Goal: Task Accomplishment & Management: Manage account settings

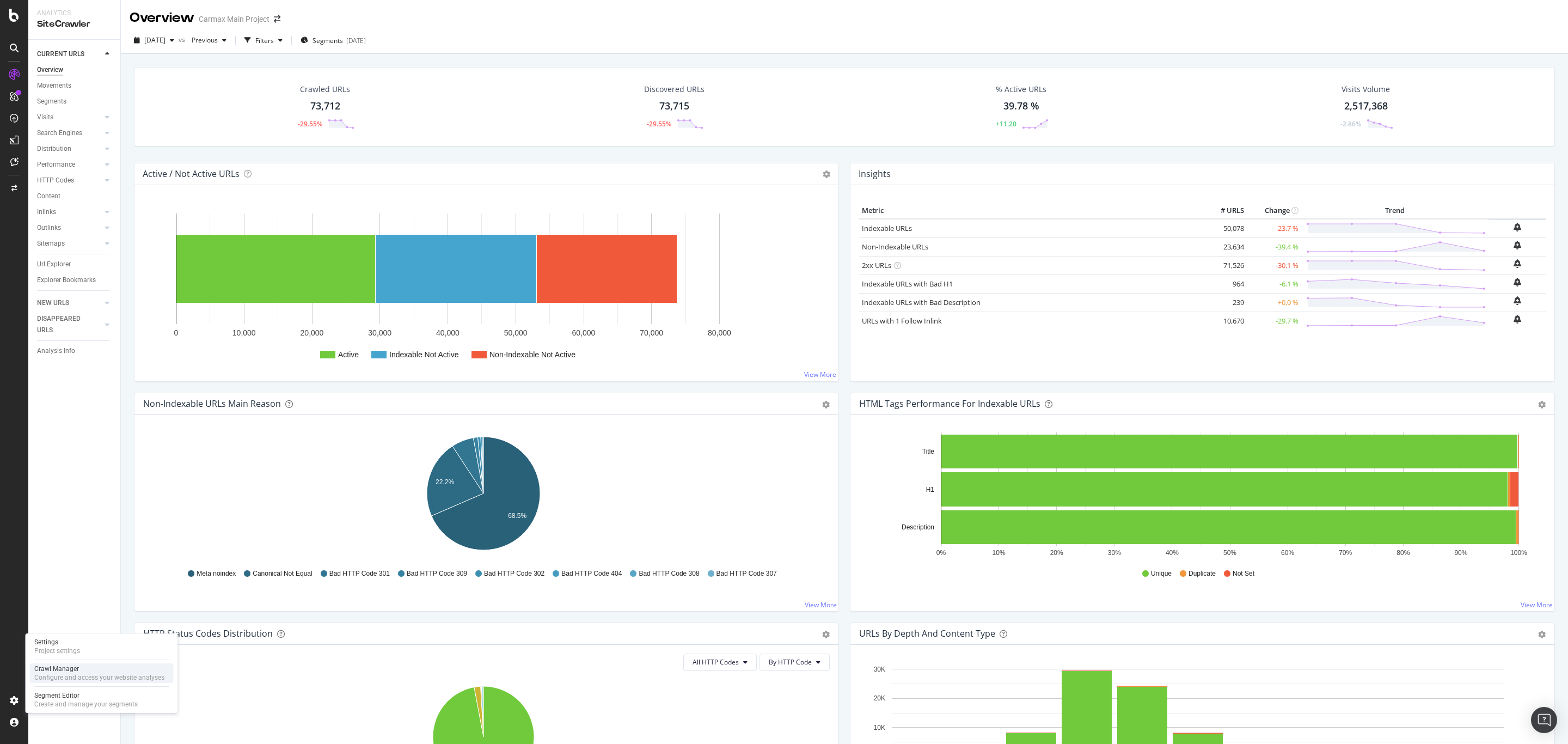
click at [49, 679] on div "Configure and access your website analyses" at bounding box center [99, 677] width 130 height 9
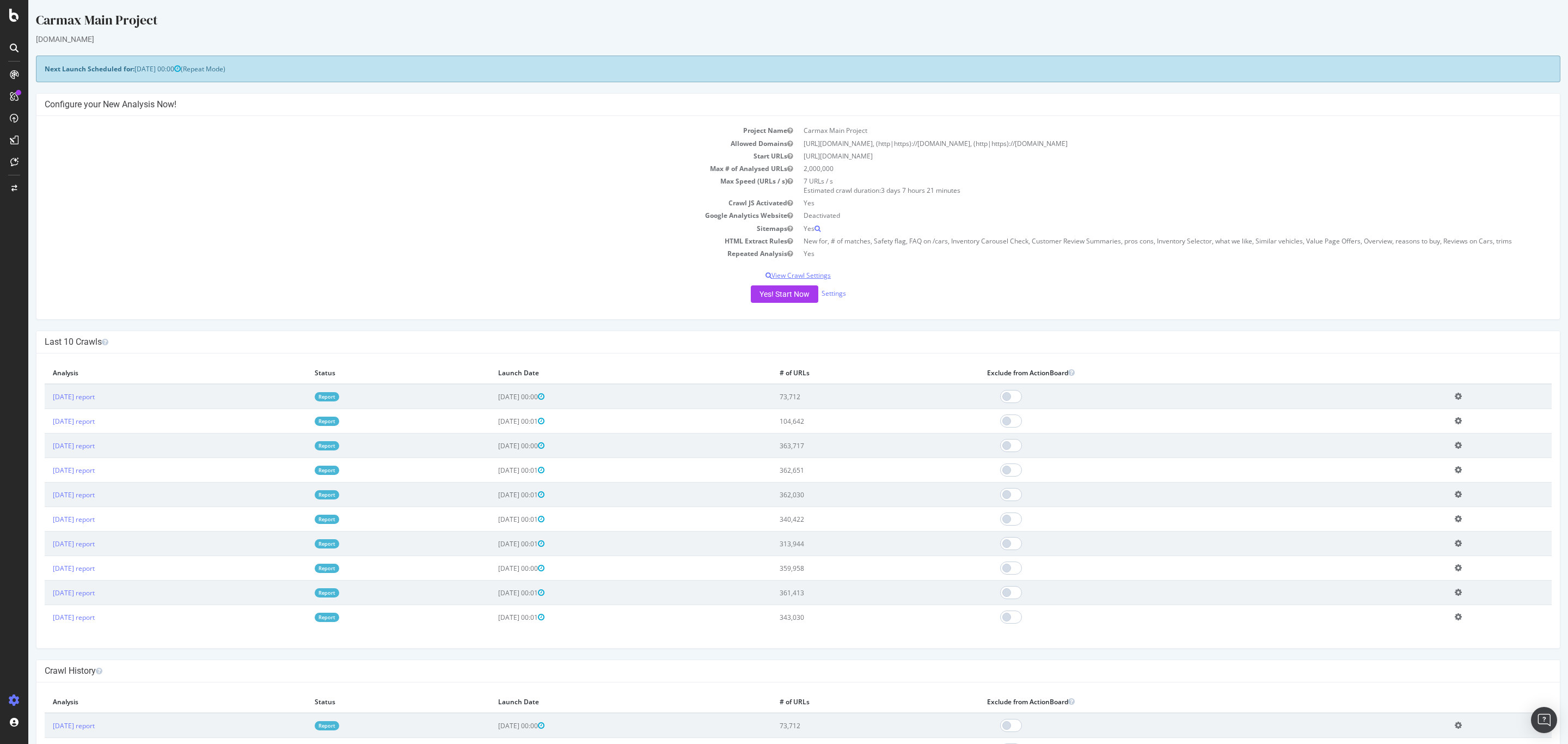
click at [802, 271] on p "View Crawl Settings" at bounding box center [798, 275] width 1507 height 10
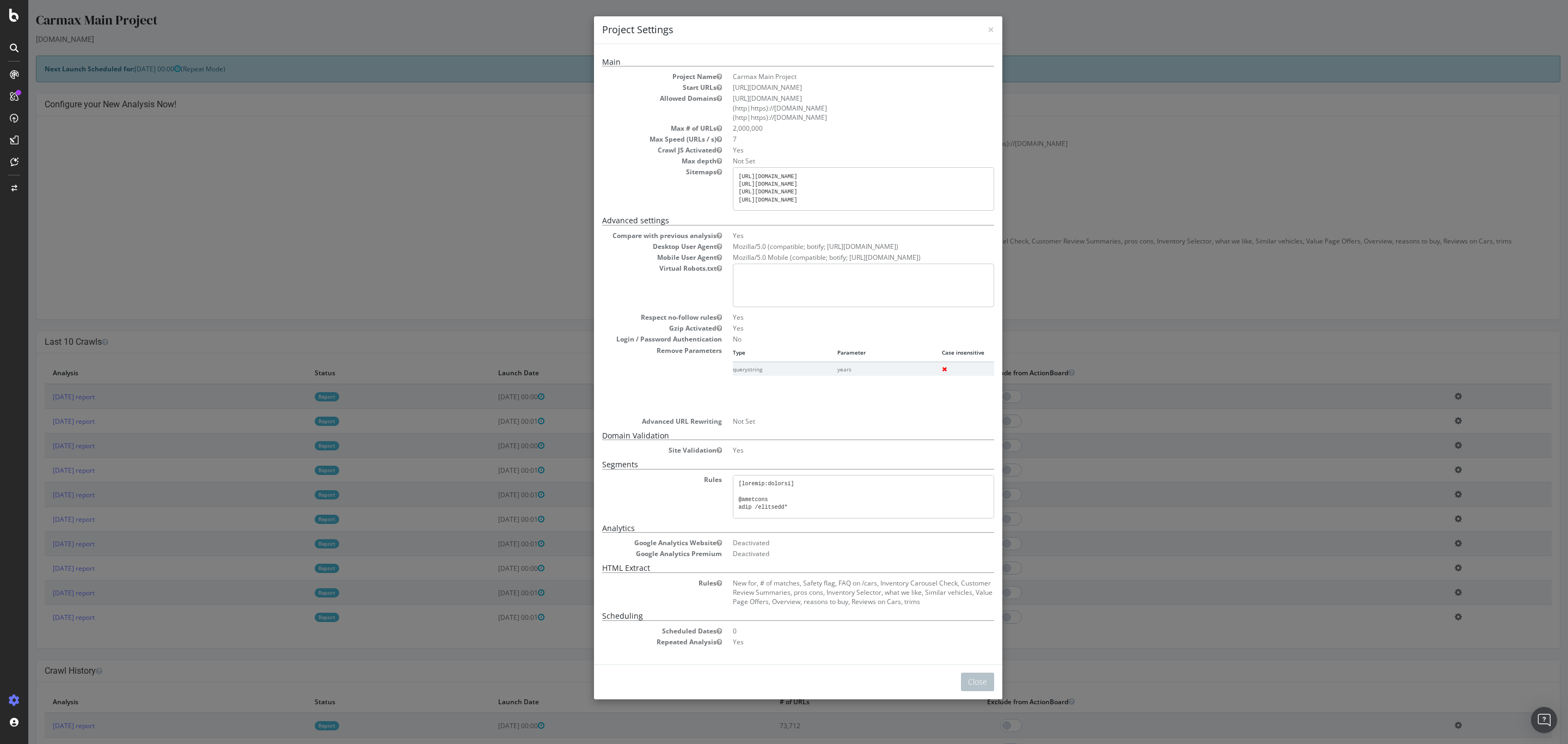
click at [1161, 113] on div "× Close Project Settings Main Project Name Carmax Main Project Start URLs [URL]…" at bounding box center [798, 372] width 1539 height 744
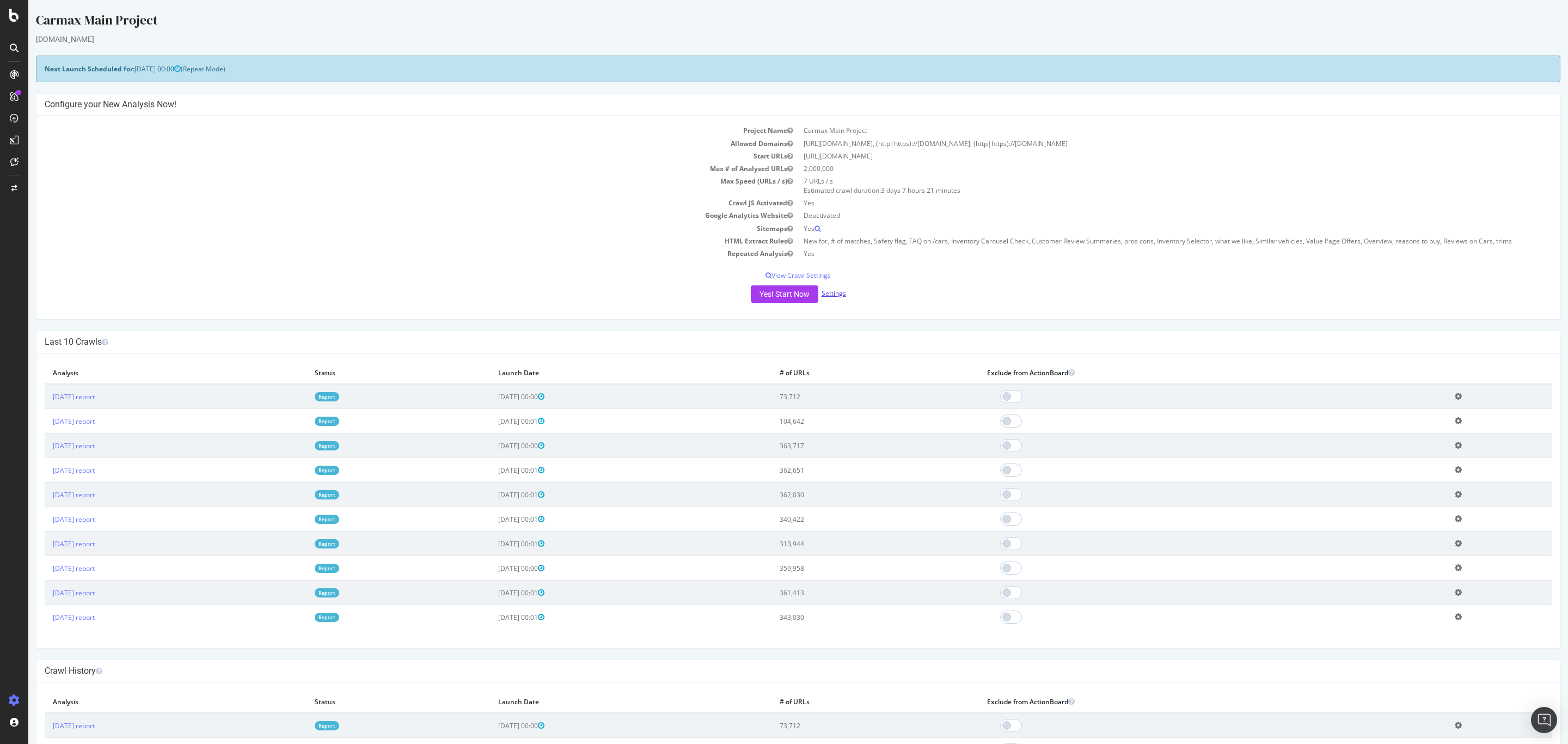
click at [823, 292] on link "Settings" at bounding box center [834, 293] width 24 height 10
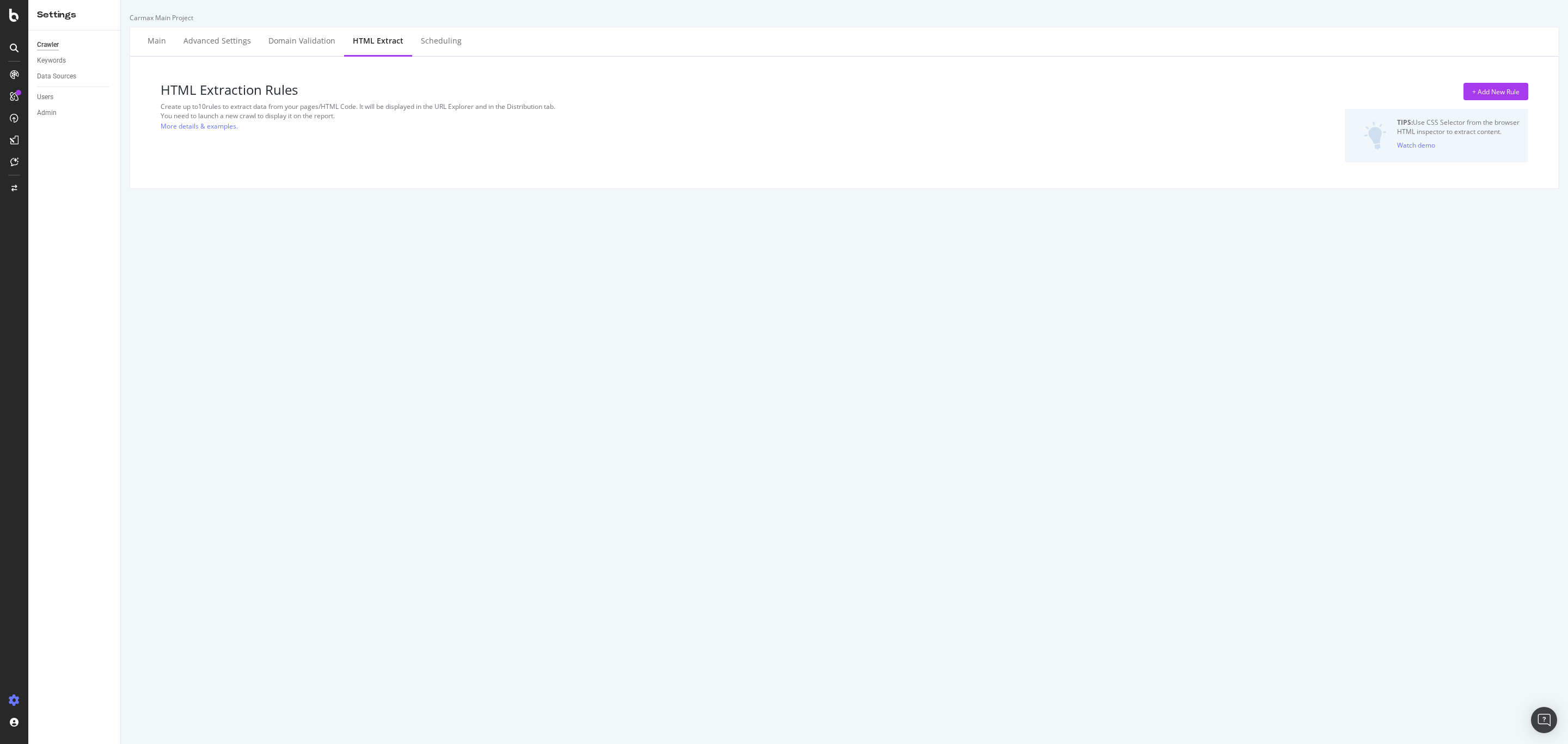
select select "exist"
select select "i"
select select "exist"
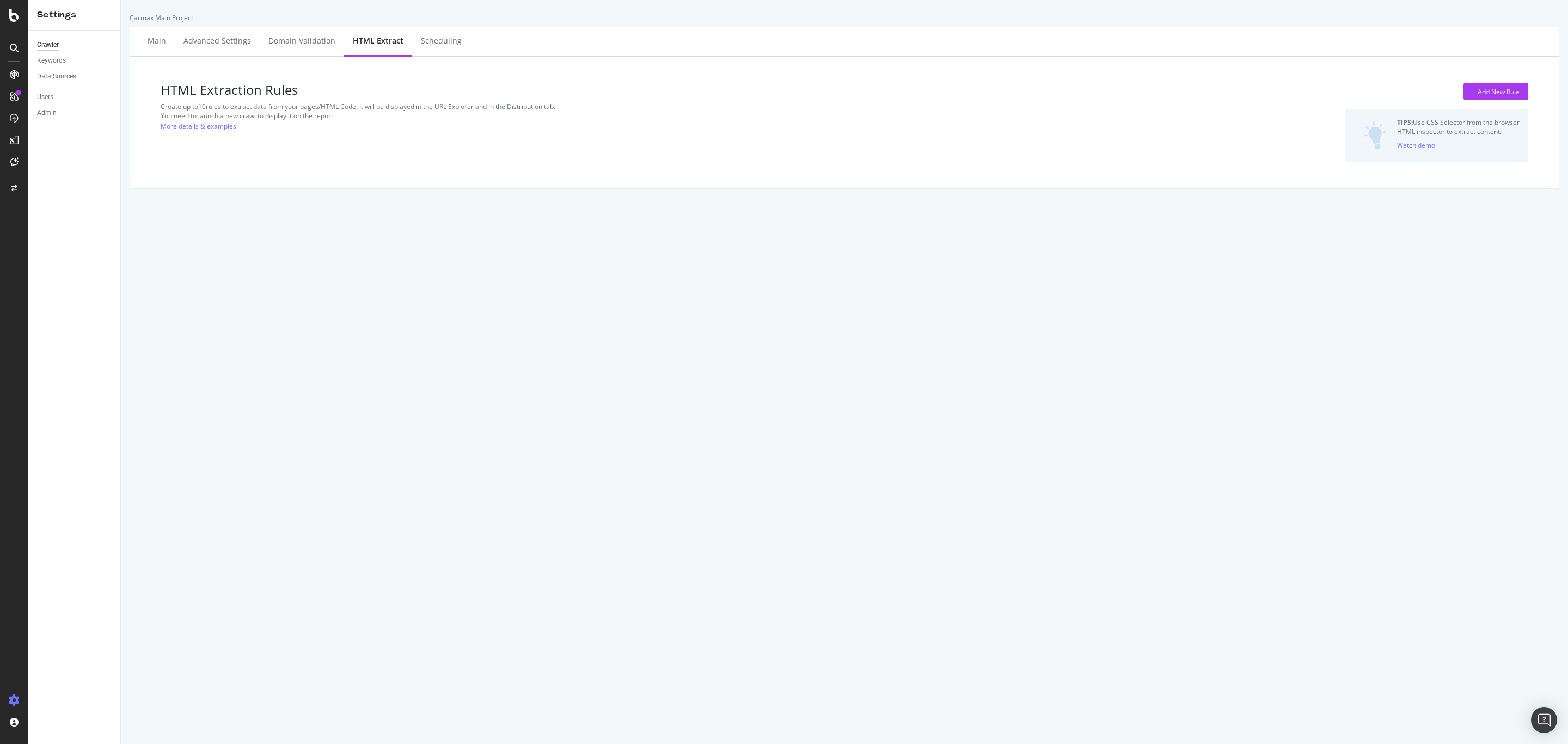
select select "exist"
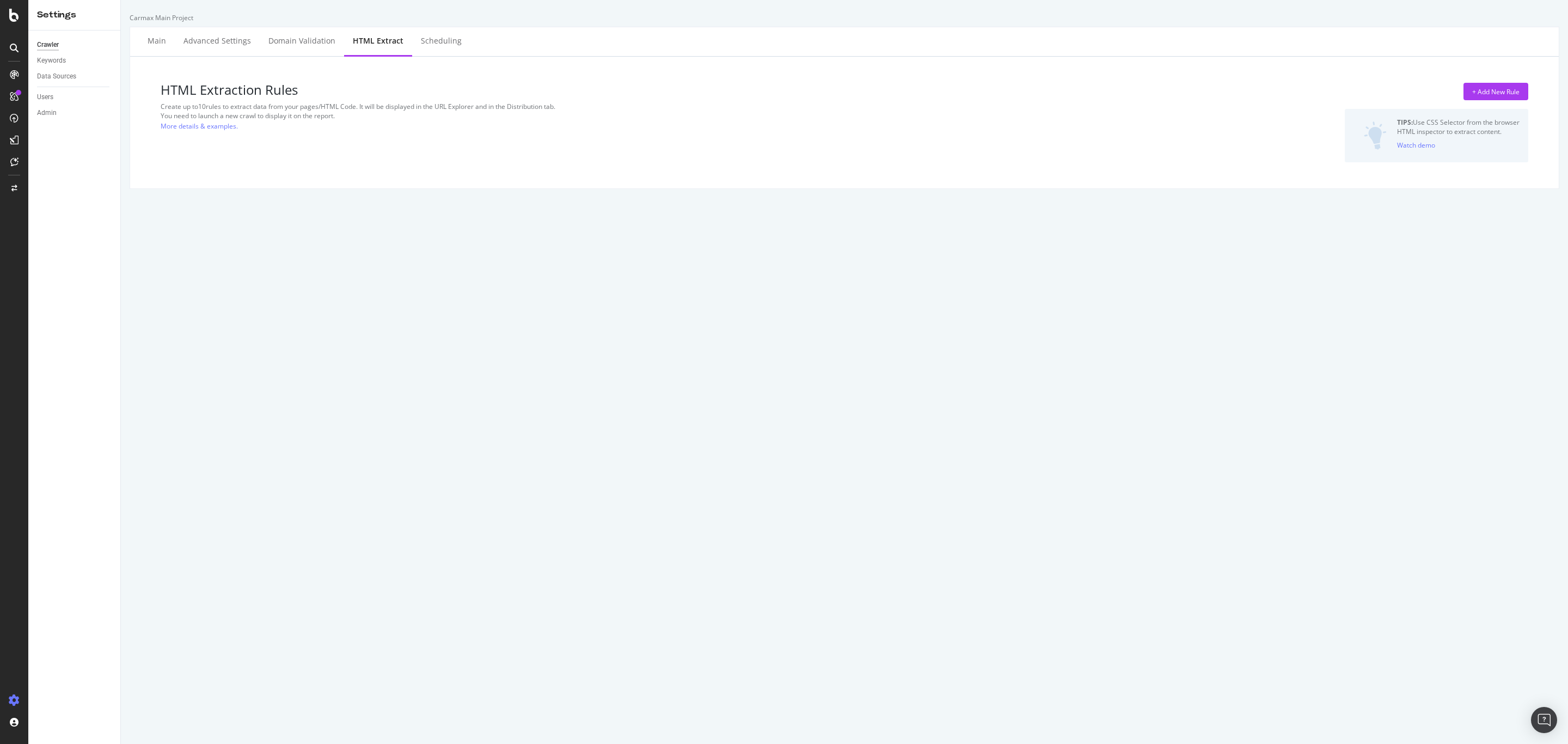
select select "exist"
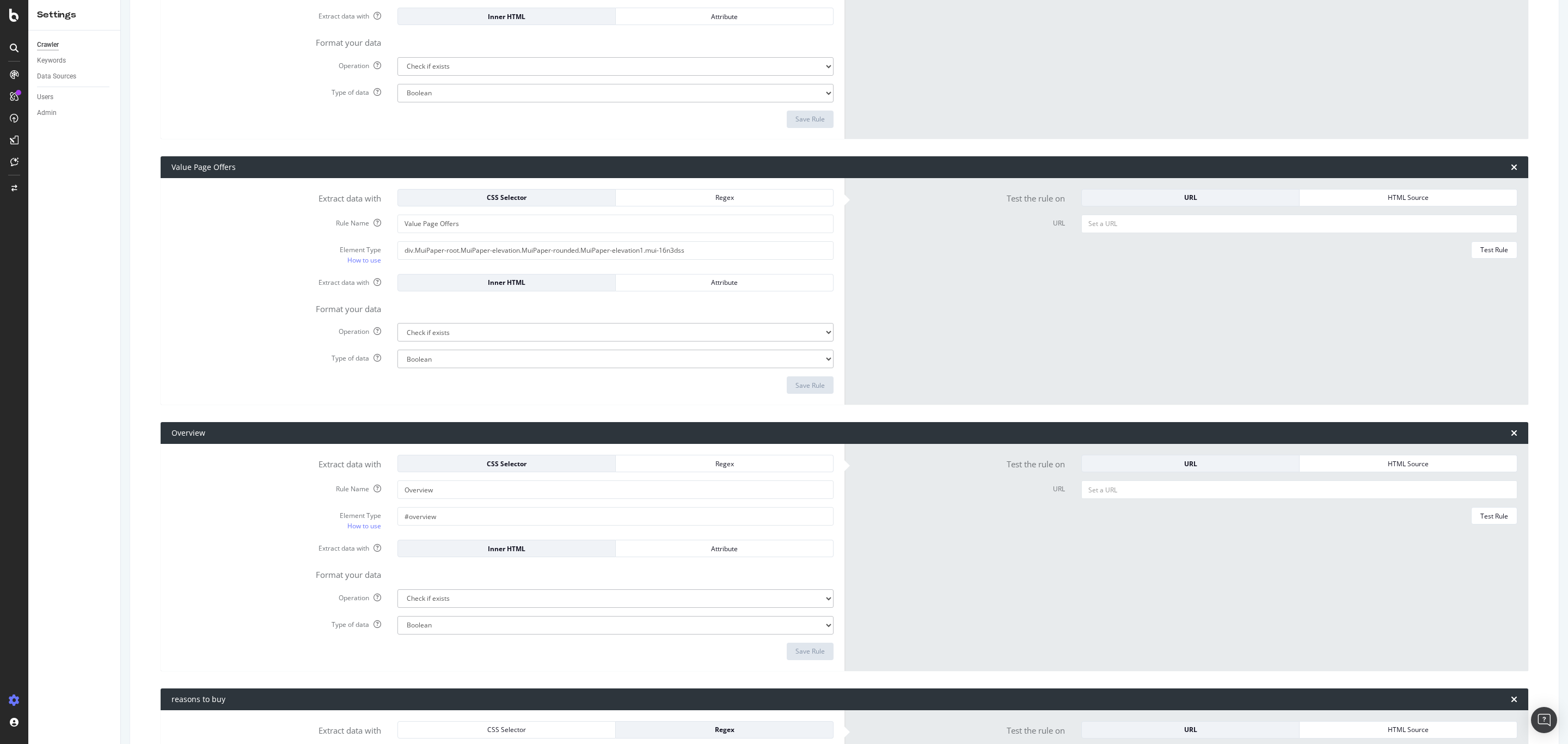
scroll to position [2697, 0]
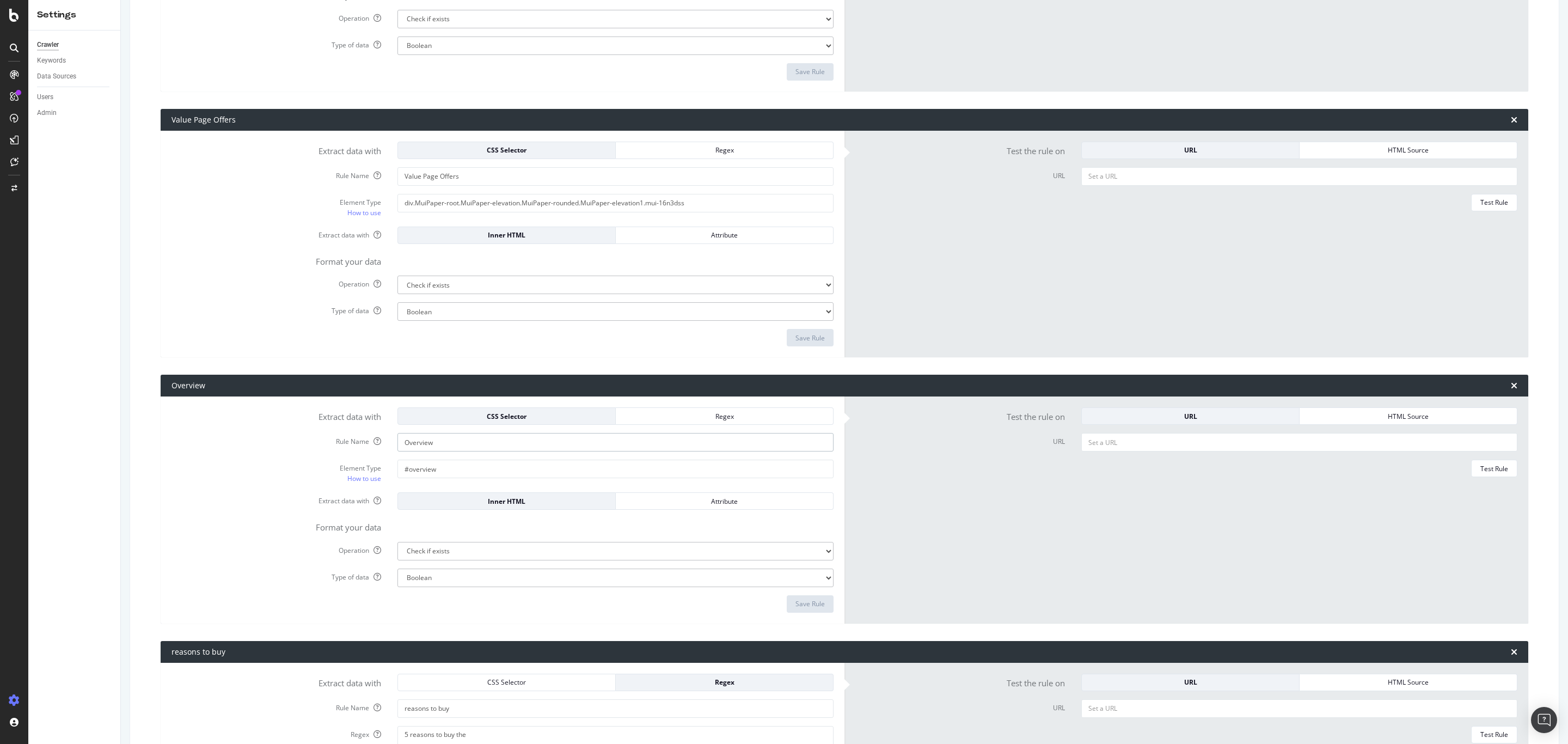
drag, startPoint x: 447, startPoint y: 449, endPoint x: 402, endPoint y: 449, distance: 45.0
click at [402, 449] on input "Overview" at bounding box center [615, 442] width 436 height 18
type input "AI cust reviews summaries"
click at [423, 467] on input "#overview" at bounding box center [615, 468] width 436 height 18
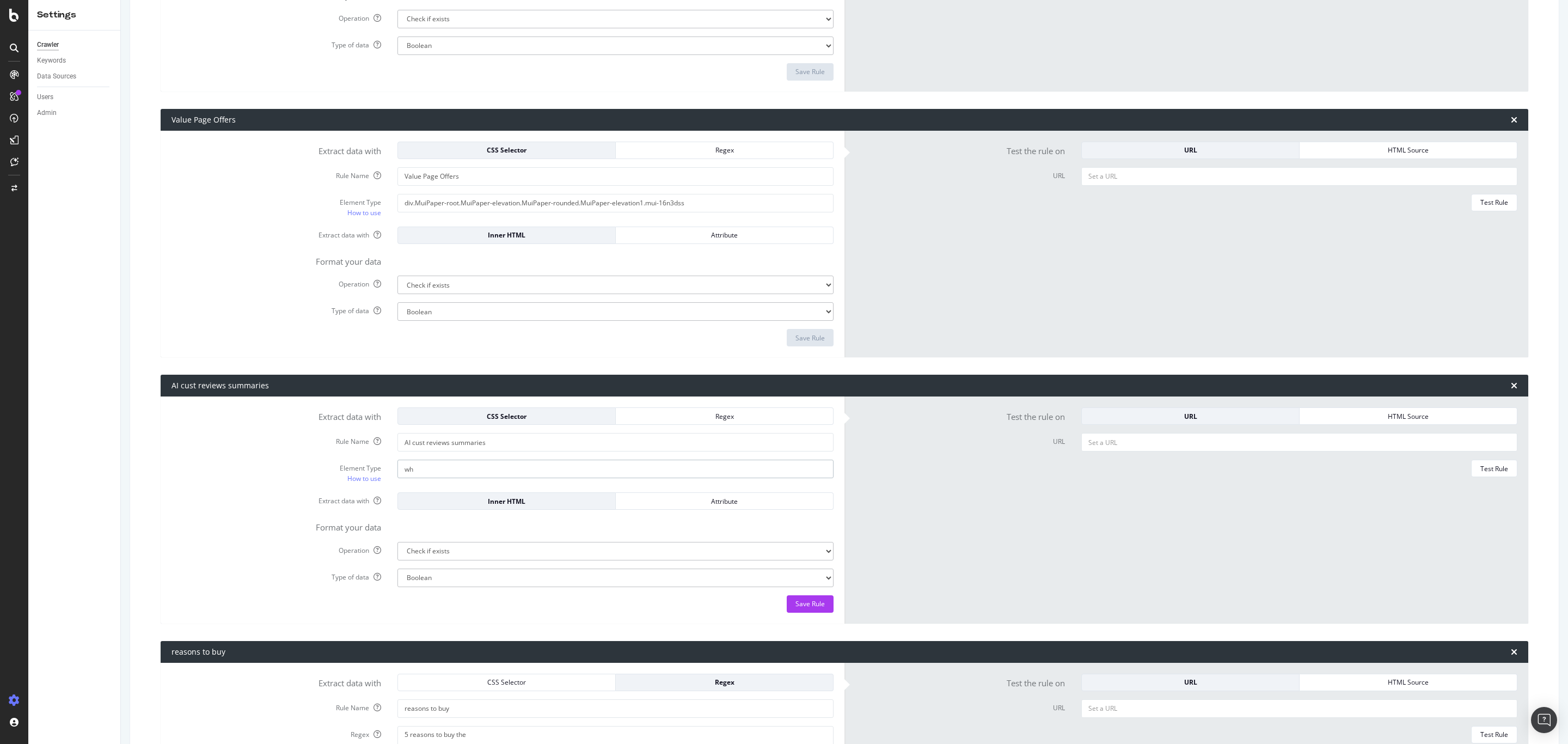
type input "w"
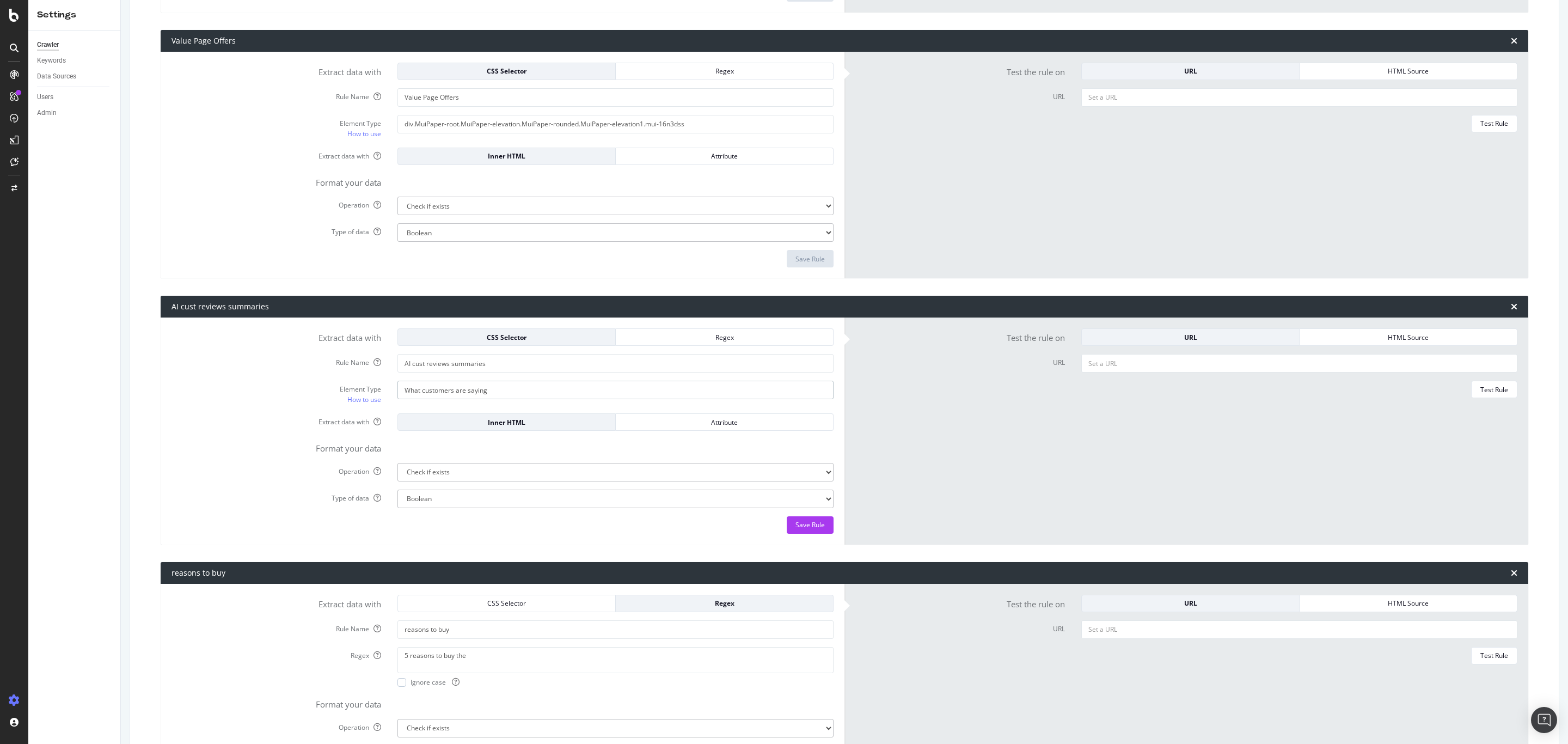
scroll to position [2839, 0]
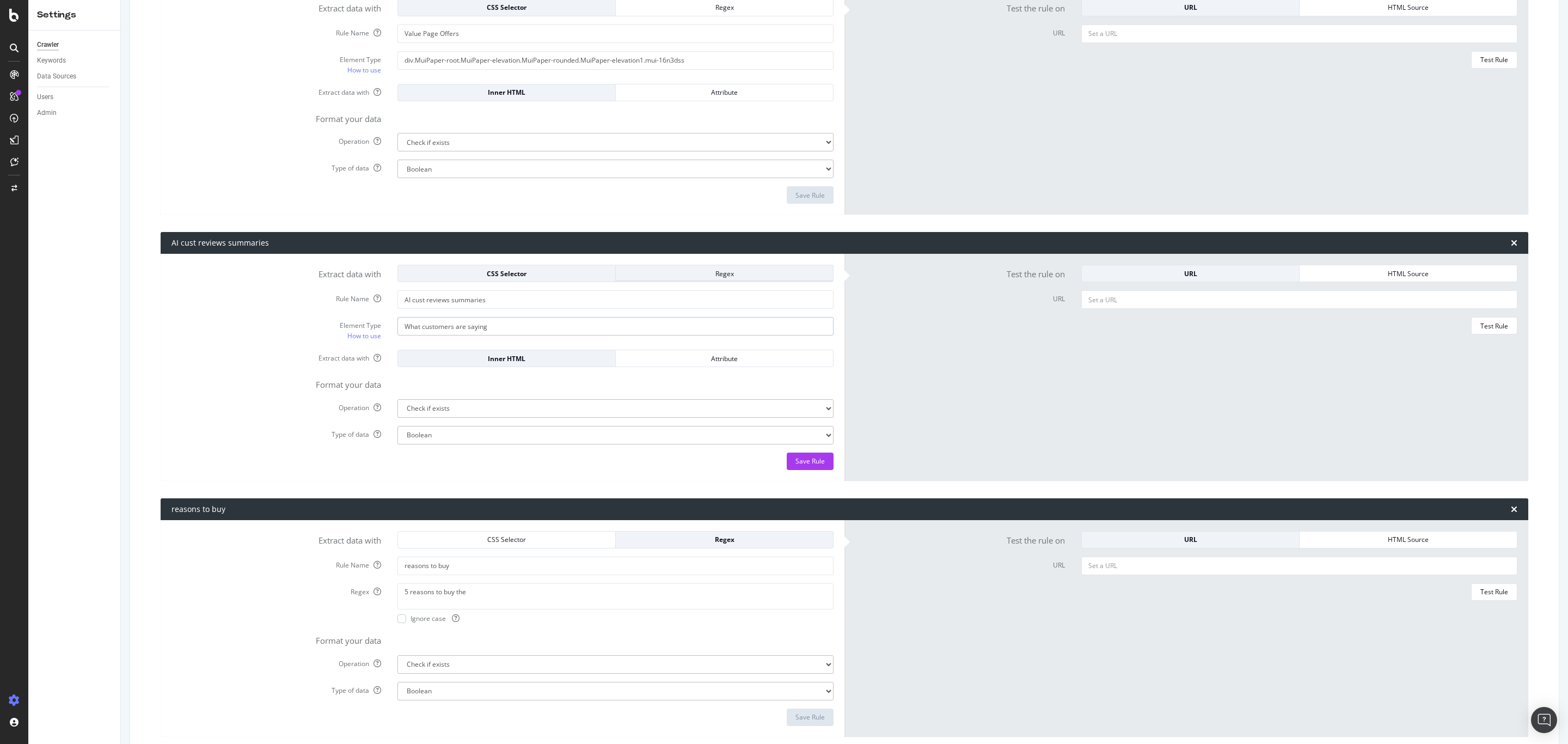
type input "What customers are saying"
click at [698, 278] on div "Regex" at bounding box center [724, 273] width 200 height 10
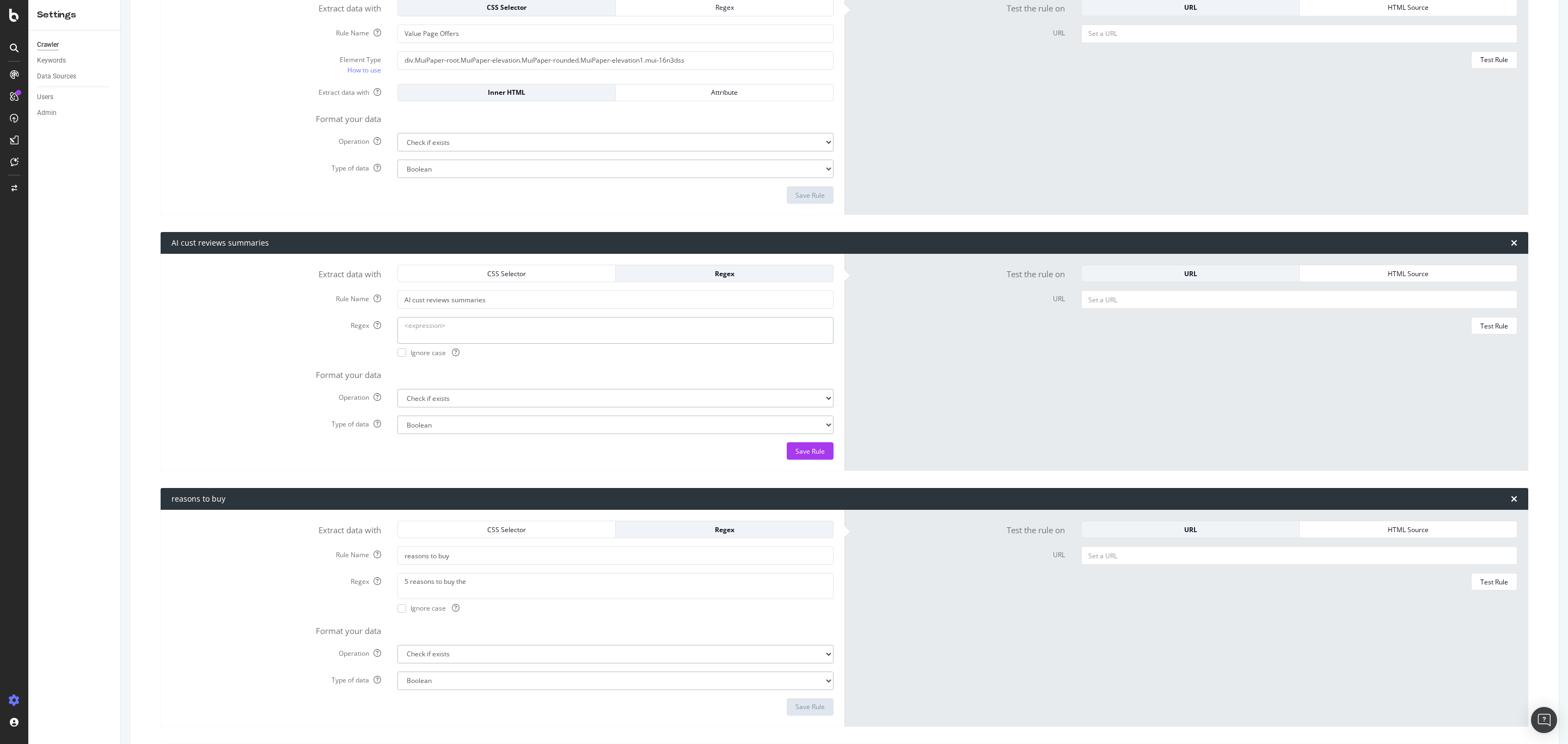
click at [484, 328] on textarea "Regex" at bounding box center [615, 330] width 436 height 26
type textarea "What customers are saying"
click at [1377, 308] on input "URL" at bounding box center [1298, 299] width 436 height 18
paste input "[URL][DOMAIN_NAME]"
type input "[URL][DOMAIN_NAME]"
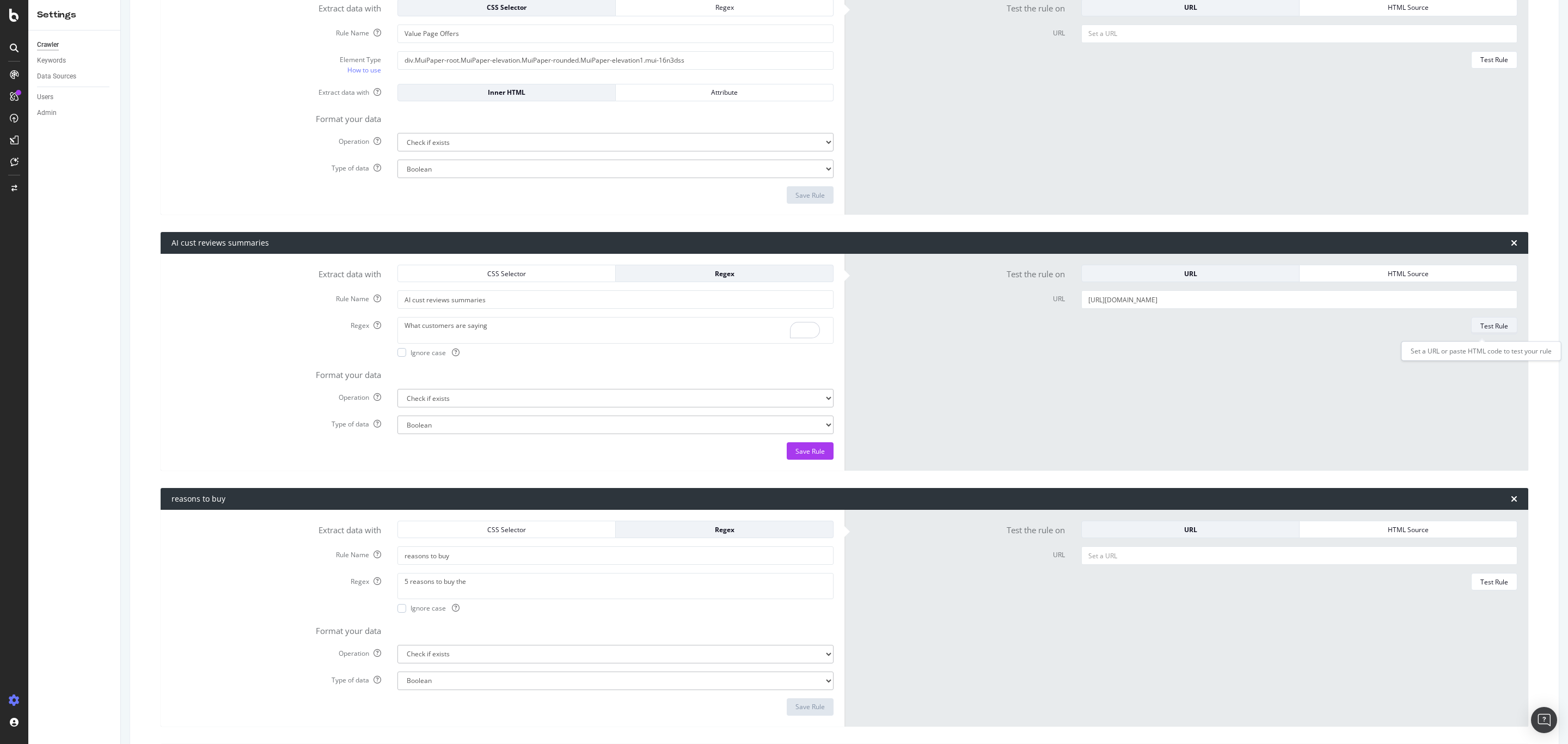
click at [1480, 325] on div "Test Rule" at bounding box center [1494, 326] width 28 height 10
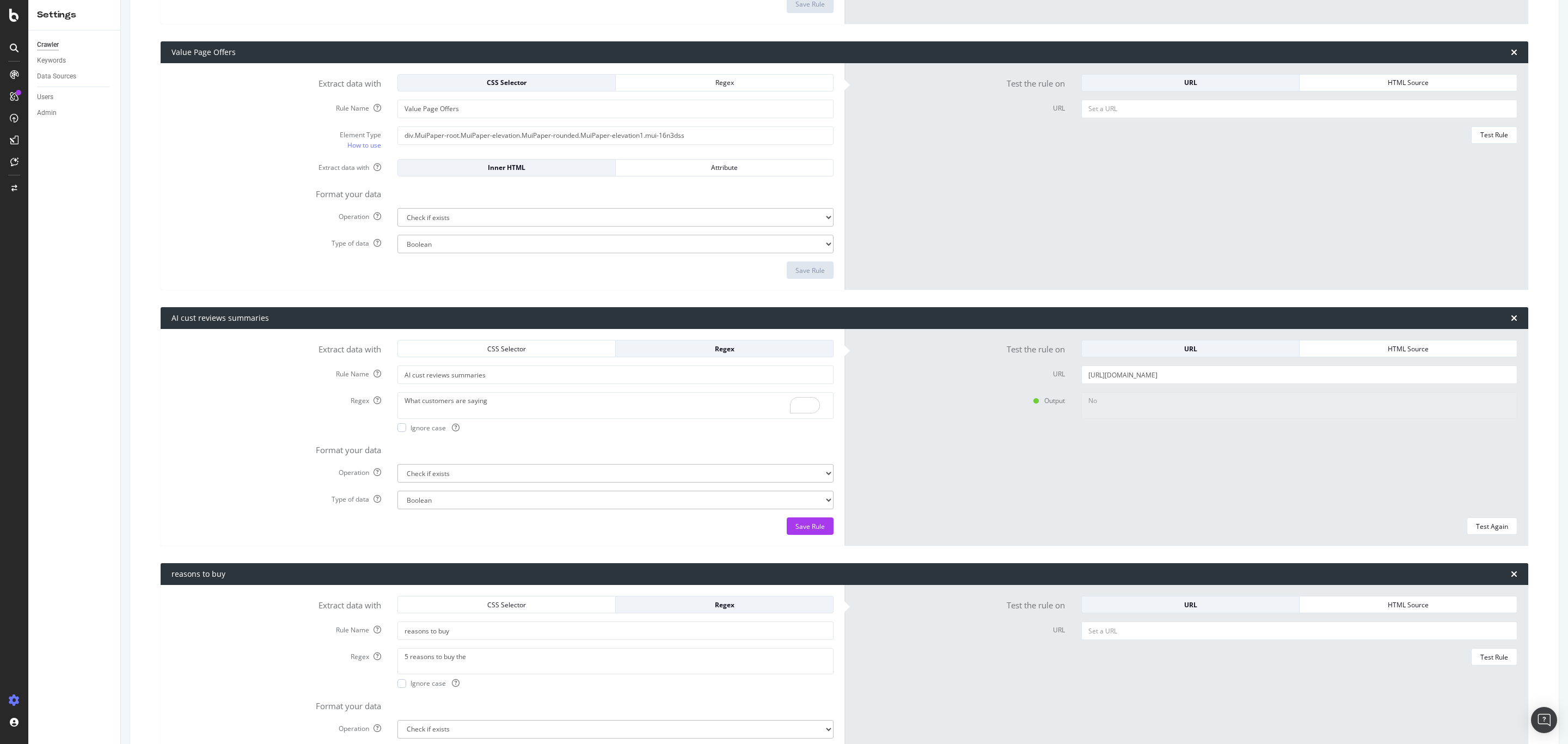
scroll to position [2779, 0]
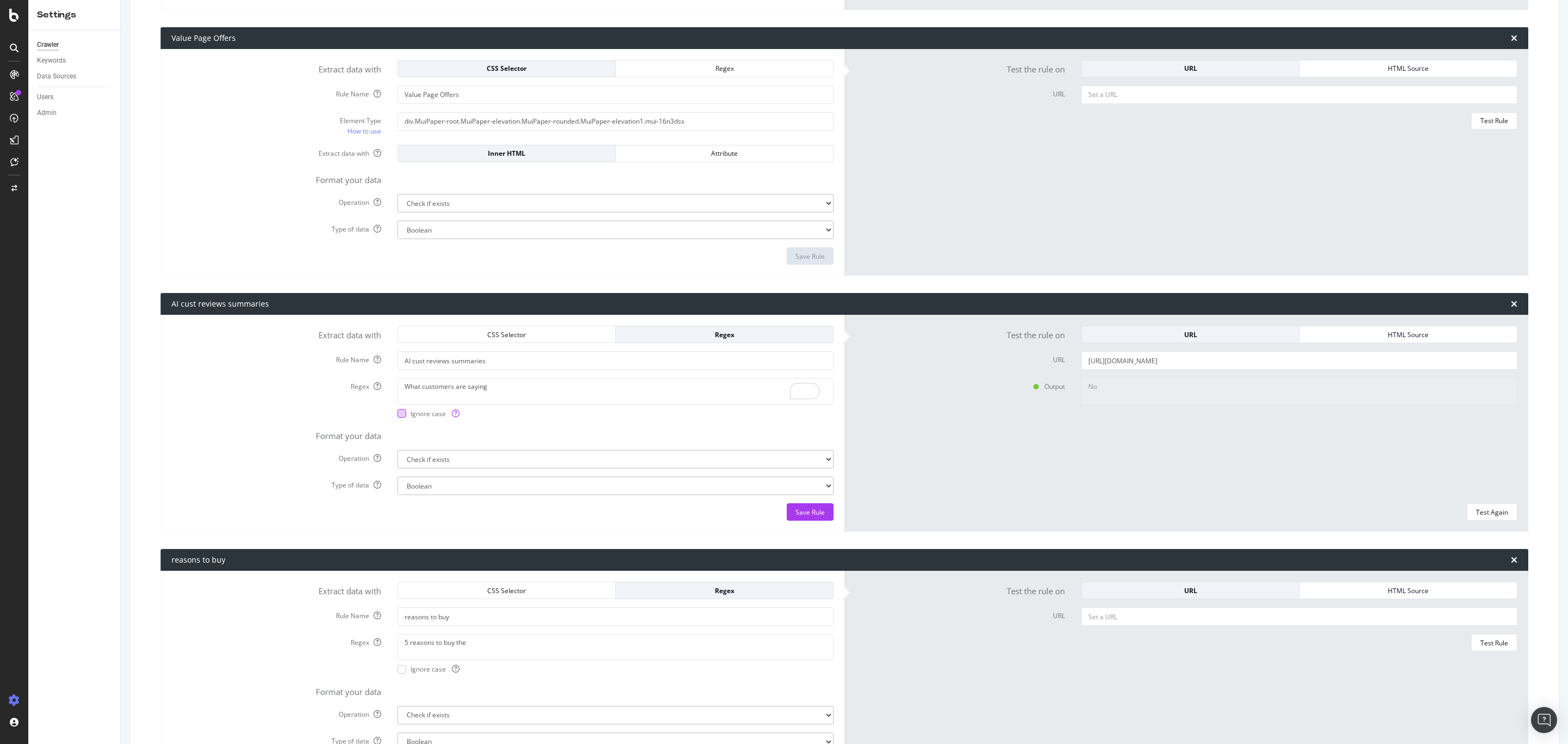
click at [397, 417] on div at bounding box center [402, 413] width 9 height 9
click at [1476, 512] on div "Test Again" at bounding box center [1491, 512] width 32 height 10
click at [809, 517] on div "Save Rule" at bounding box center [810, 512] width 29 height 10
click at [454, 414] on icon at bounding box center [455, 413] width 8 height 8
click at [796, 517] on div "Save Rule" at bounding box center [810, 512] width 29 height 10
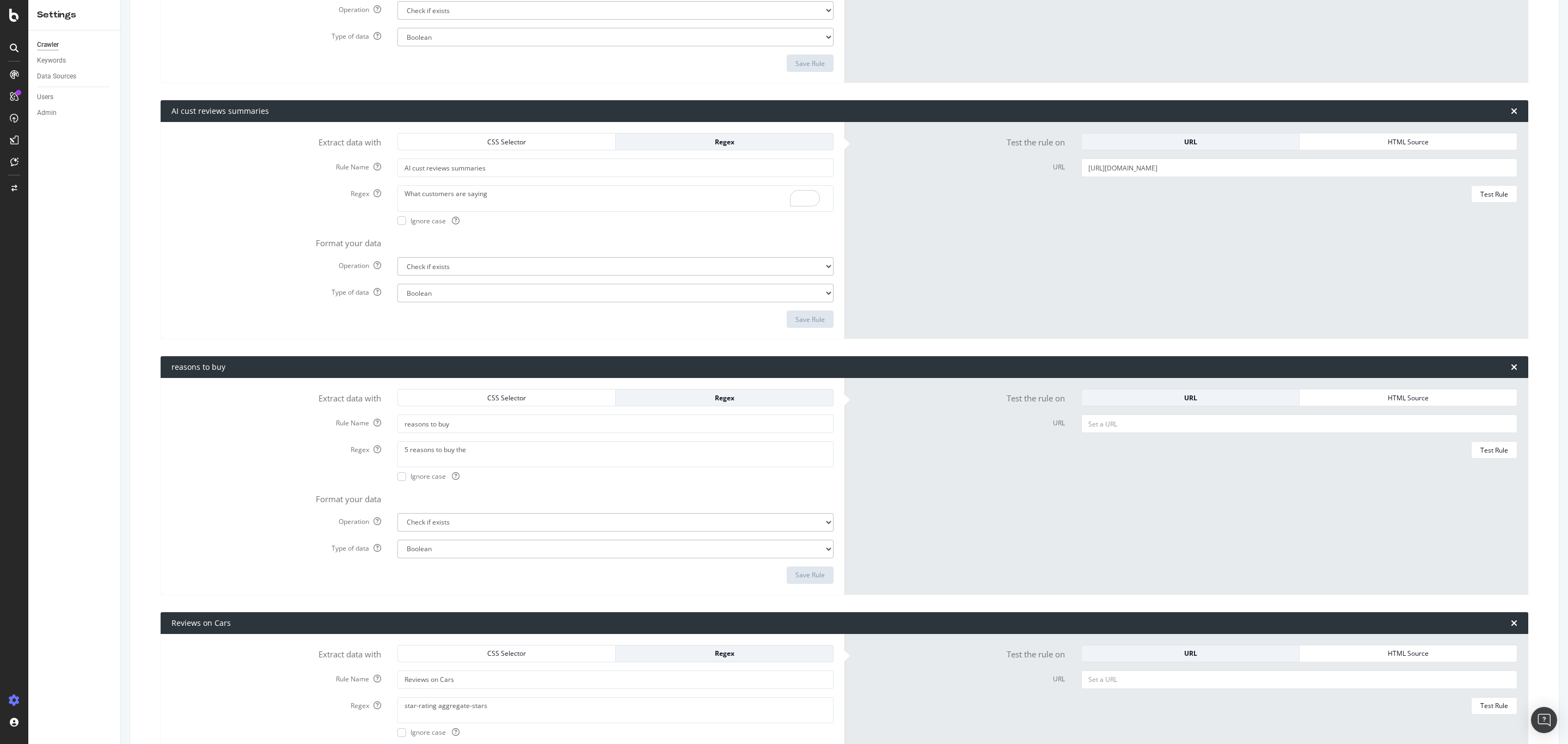
scroll to position [3003, 0]
